Goal: Transaction & Acquisition: Purchase product/service

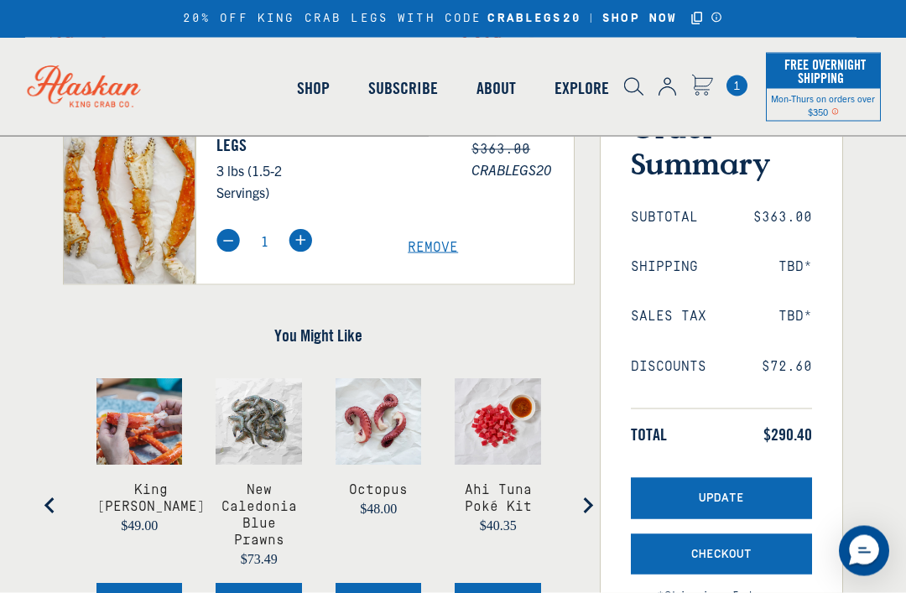
scroll to position [191, 0]
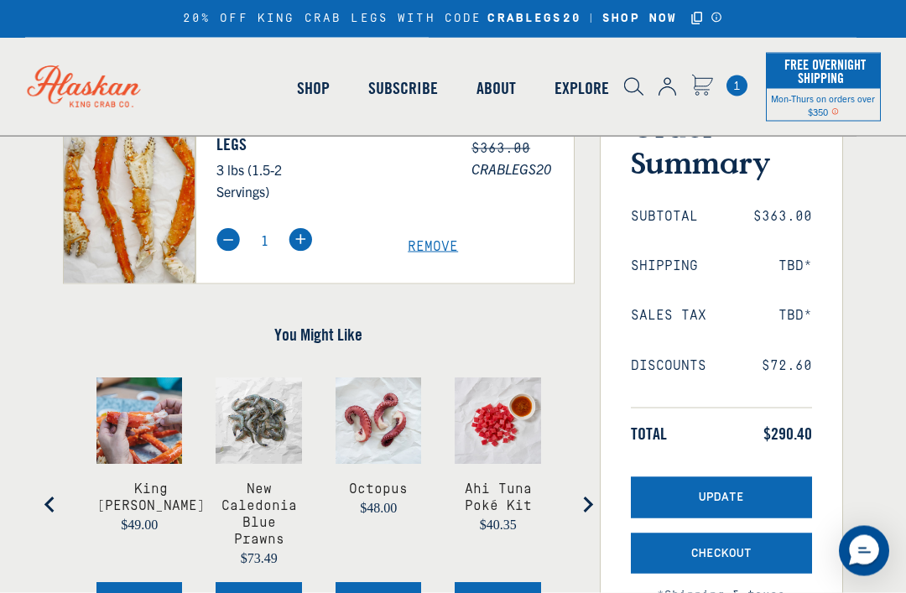
click at [438, 255] on span "Remove" at bounding box center [490, 247] width 166 height 16
